Goal: Transaction & Acquisition: Purchase product/service

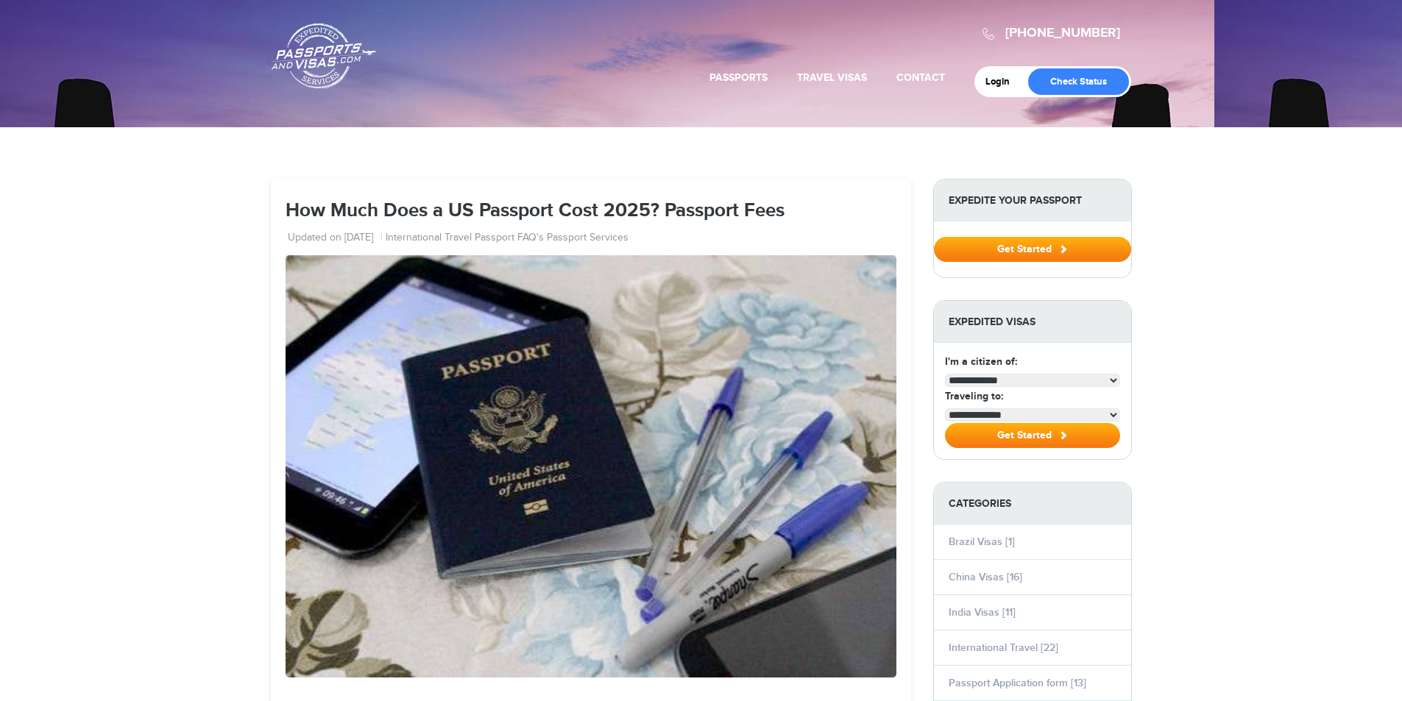
select select "**********"
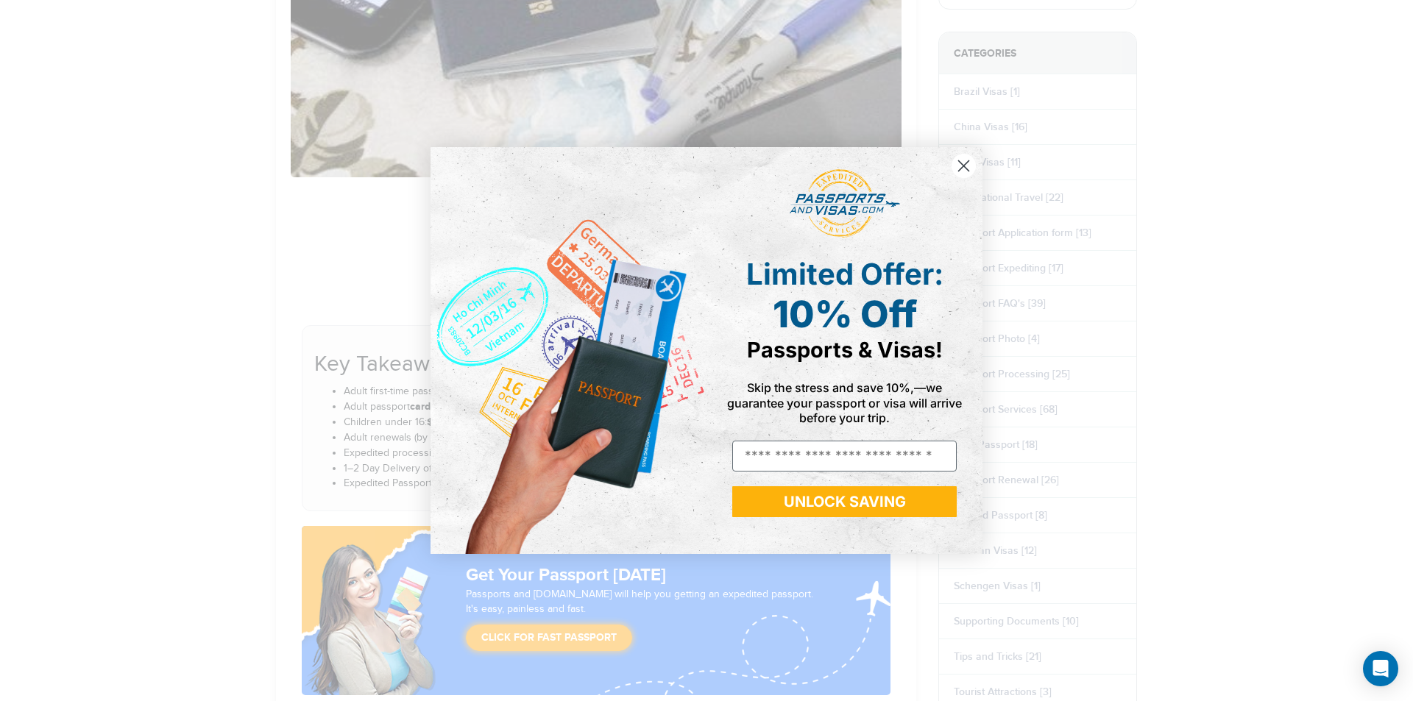
click at [963, 161] on circle "Close dialog" at bounding box center [964, 166] width 24 height 24
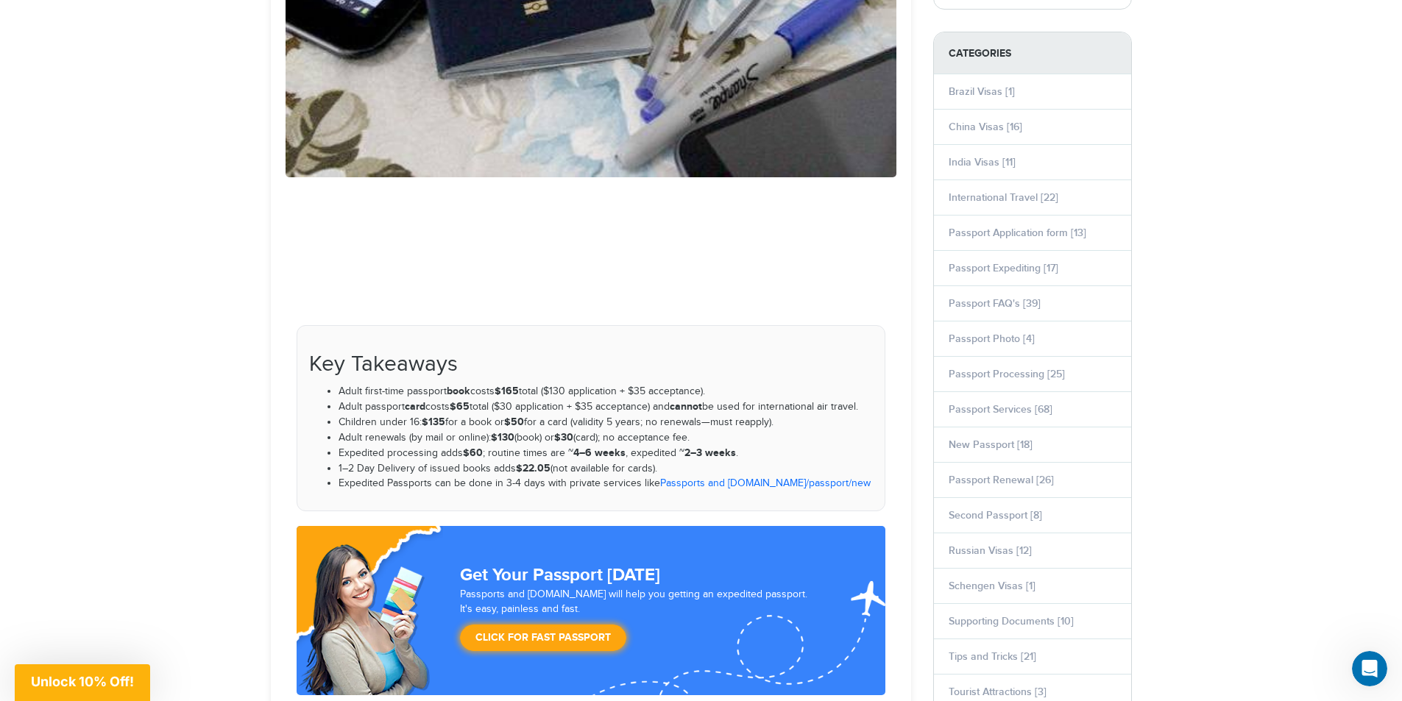
click at [735, 484] on link "Passports and [DOMAIN_NAME]" at bounding box center [733, 484] width 146 height 12
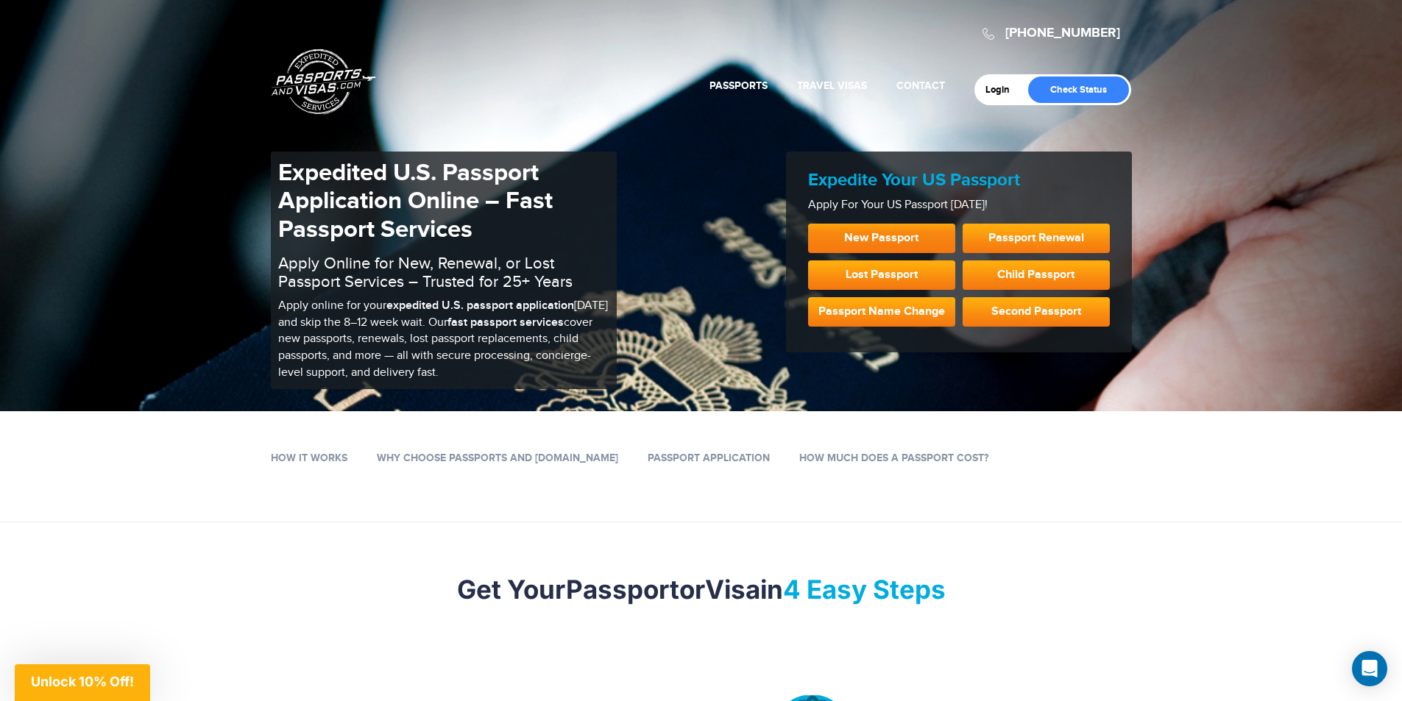
click at [896, 240] on link "New Passport" at bounding box center [881, 238] width 147 height 29
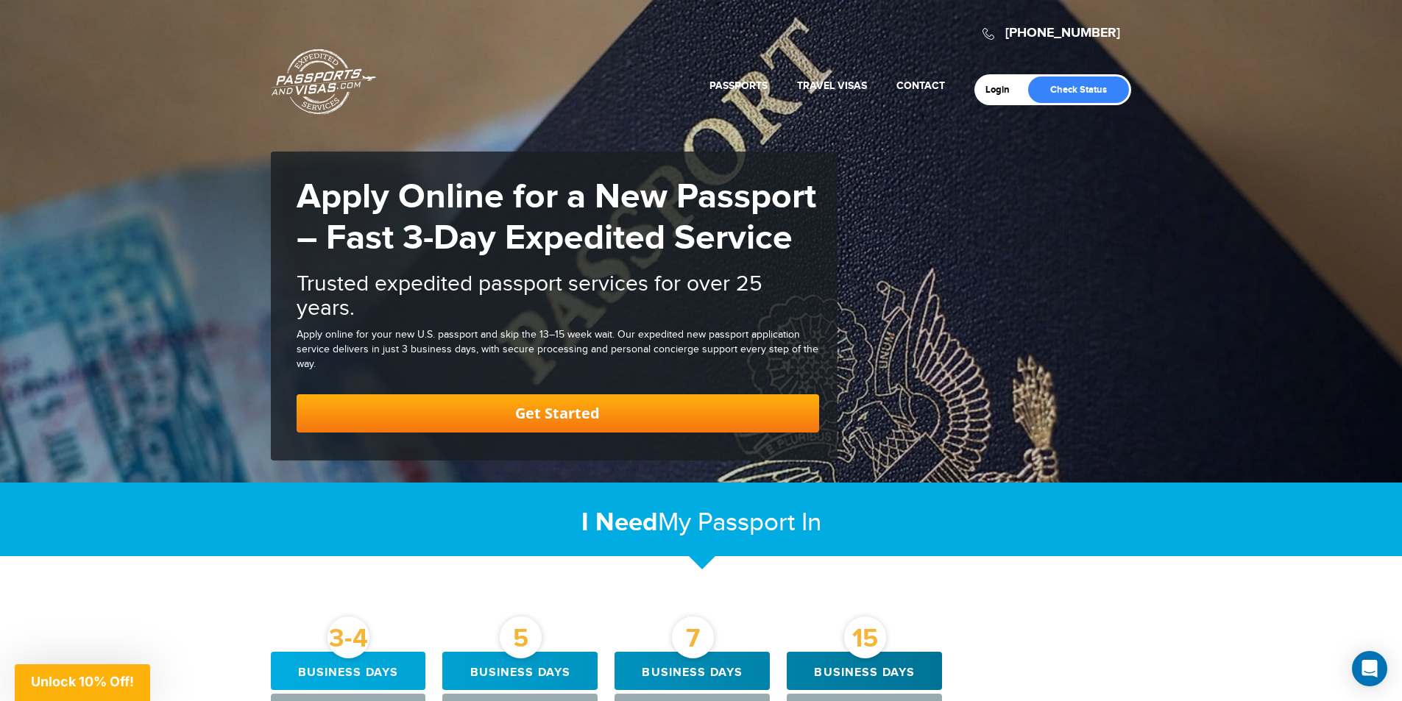
click at [567, 414] on link "Get Started" at bounding box center [558, 413] width 523 height 38
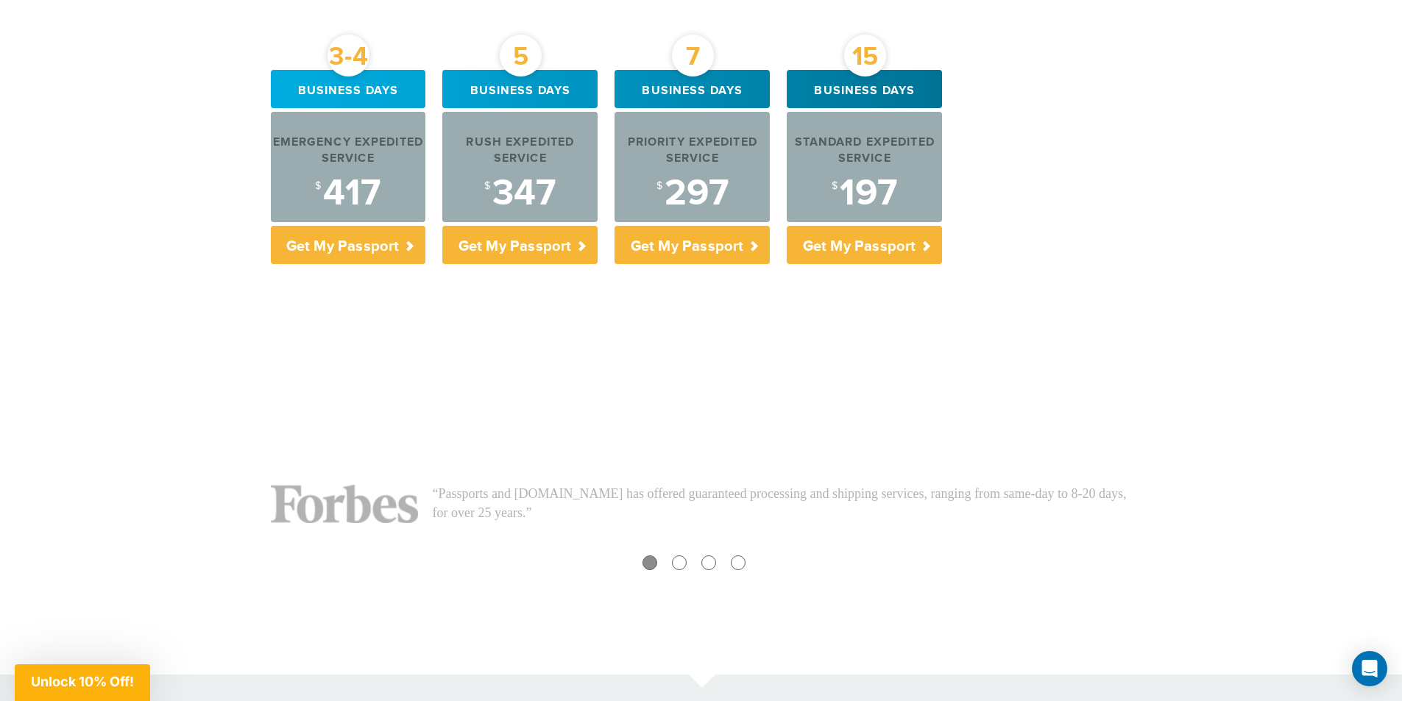
scroll to position [599, 0]
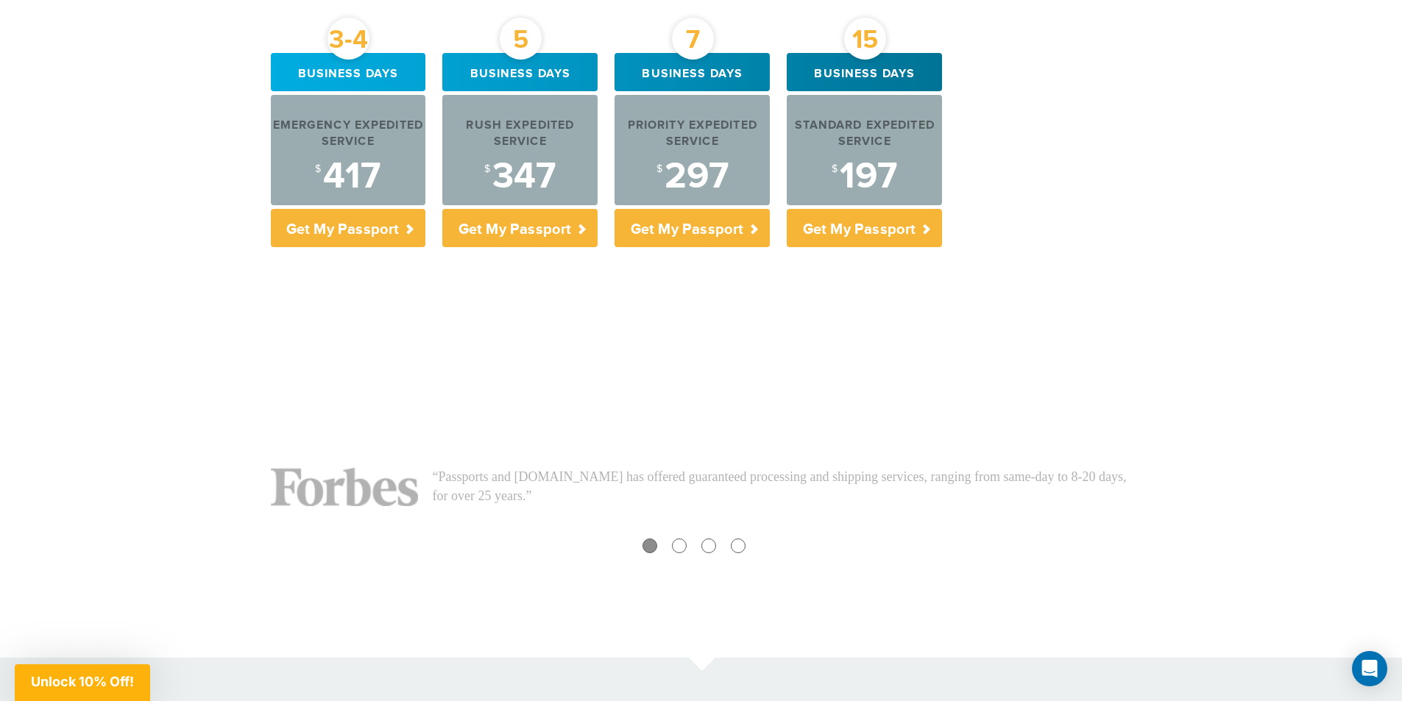
click at [98, 679] on span "Unlock 10% Off!" at bounding box center [82, 681] width 103 height 15
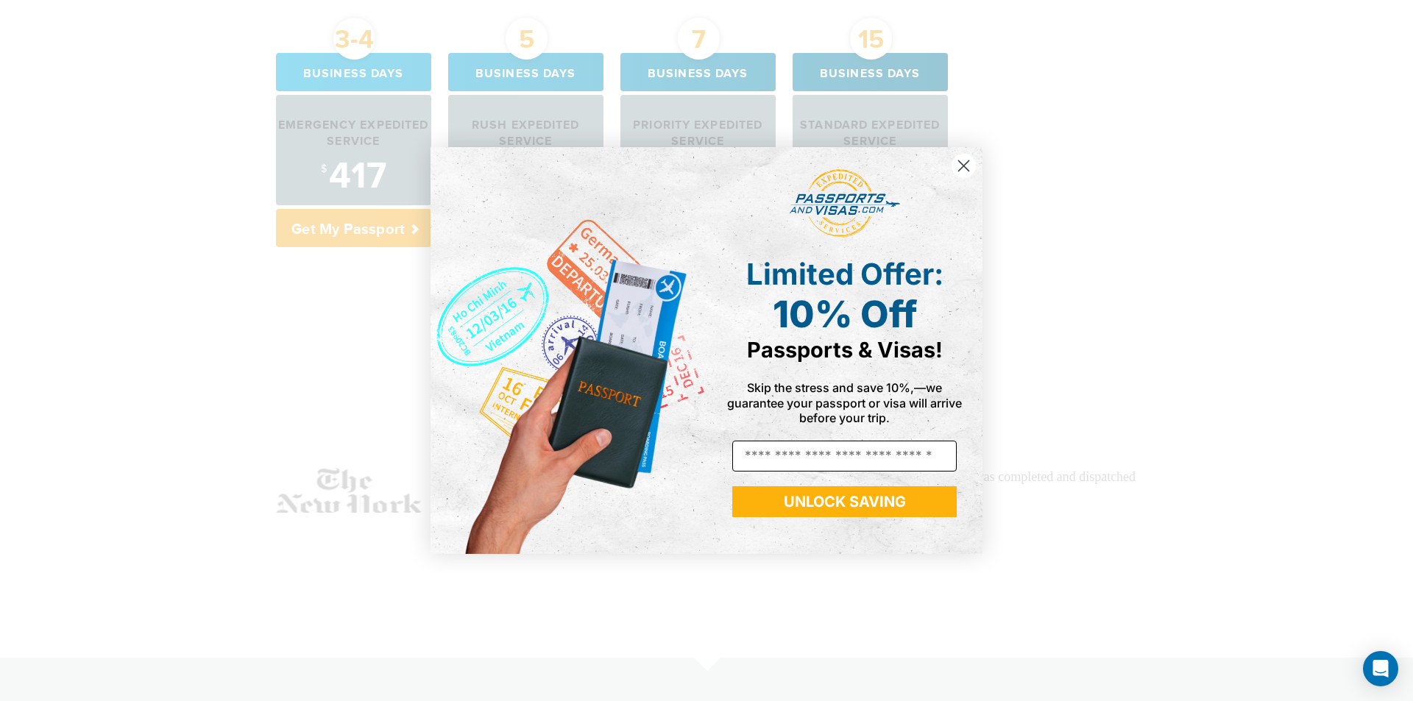
click at [807, 455] on input "Email" at bounding box center [844, 456] width 224 height 31
type input "**********"
click at [825, 500] on button "UNLOCK SAVING" at bounding box center [844, 501] width 224 height 31
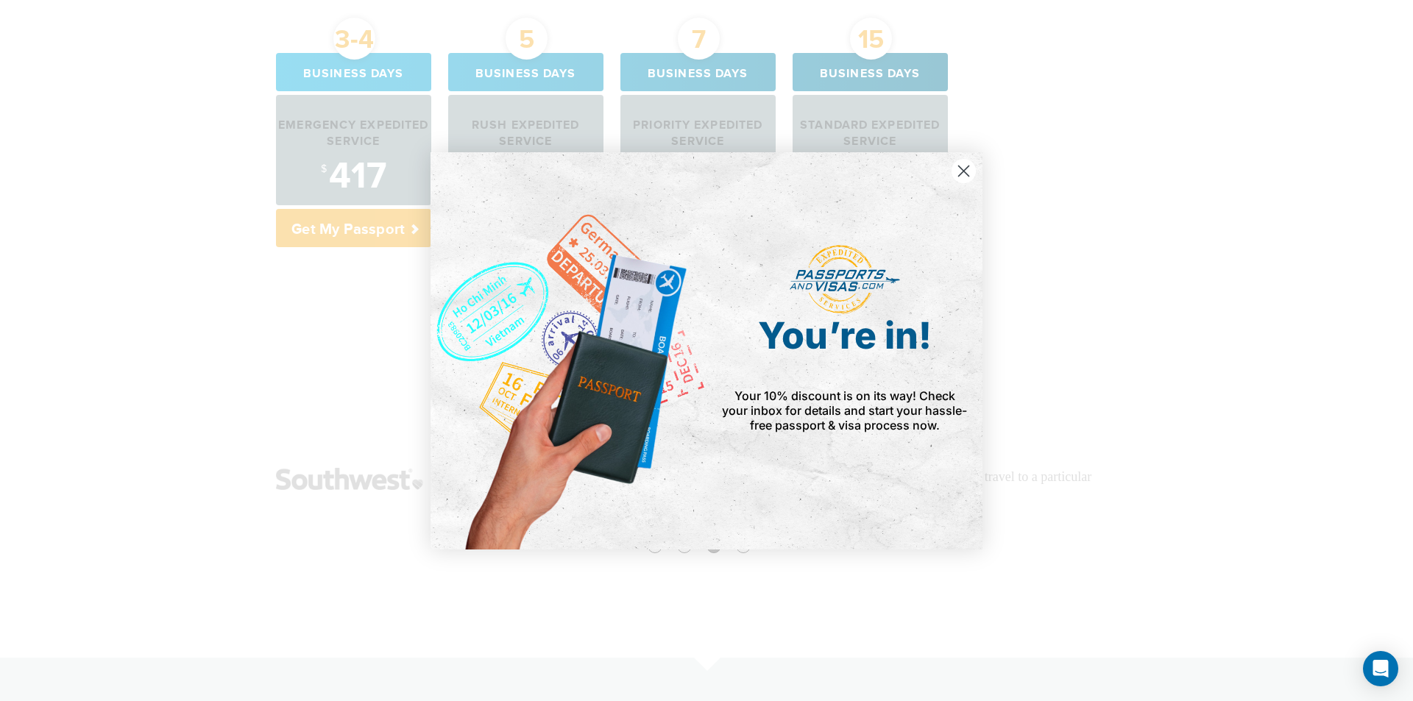
click at [961, 169] on circle "Close dialog" at bounding box center [964, 170] width 24 height 24
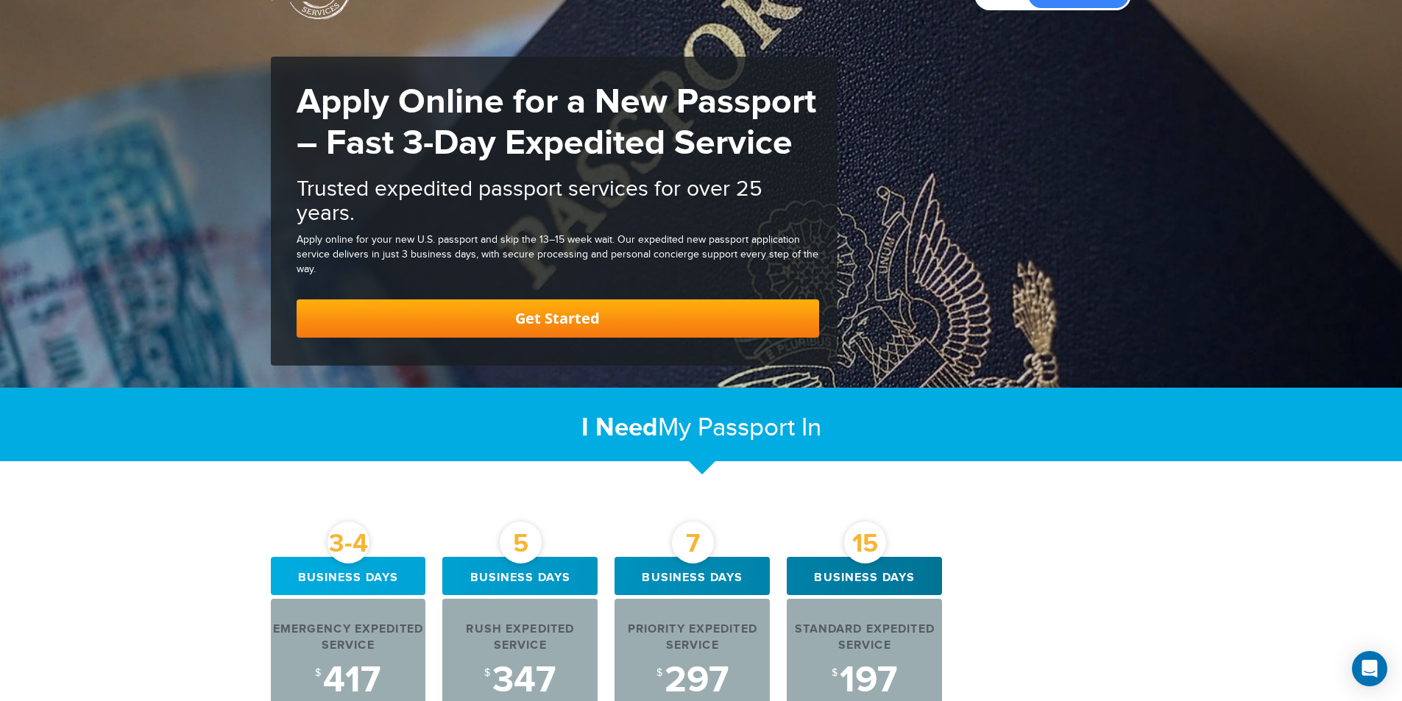
scroll to position [0, 0]
